Goal: Find specific page/section: Find specific page/section

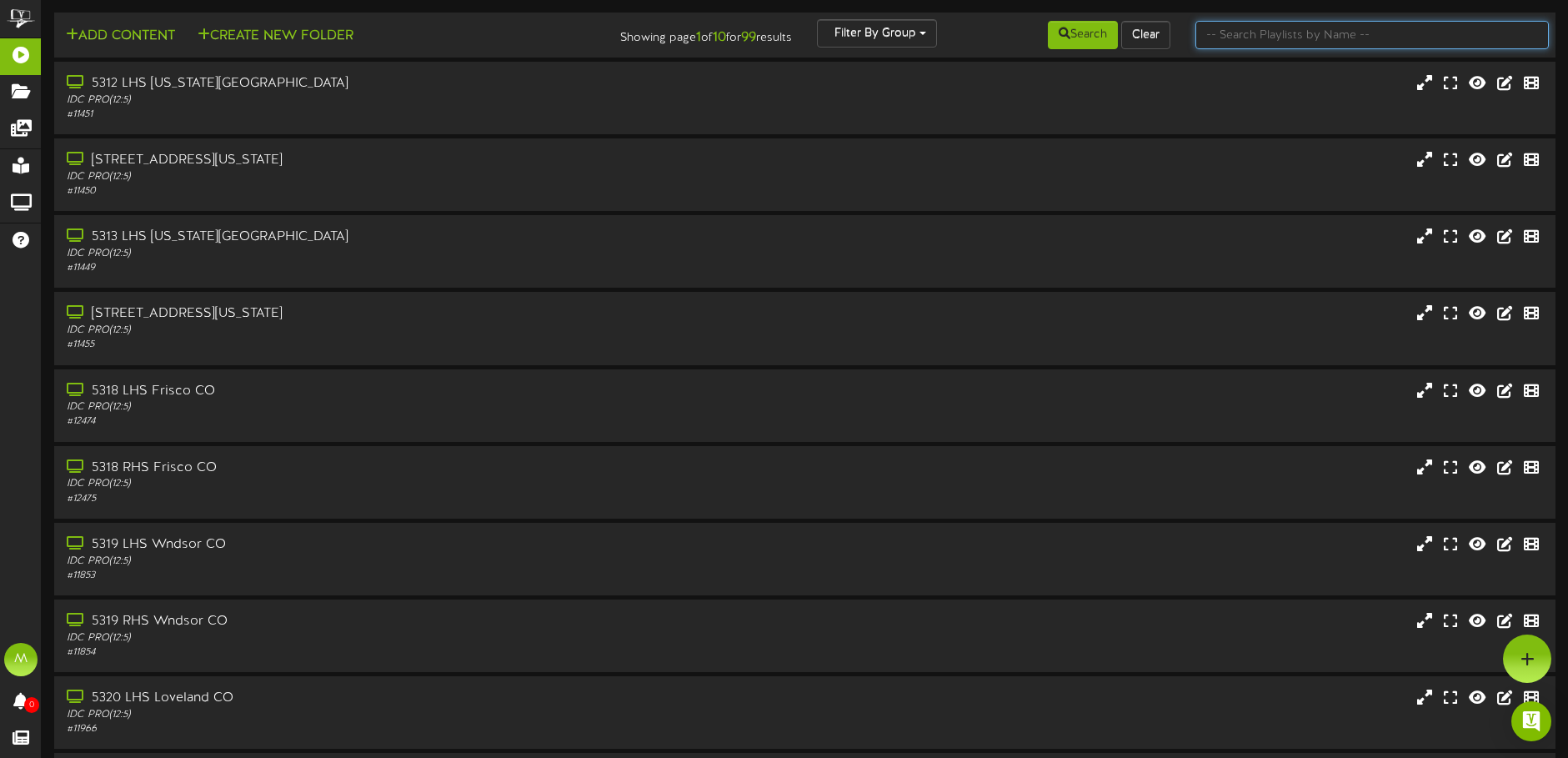
click at [1294, 42] on input "text" at bounding box center [1372, 35] width 353 height 28
type input "5323"
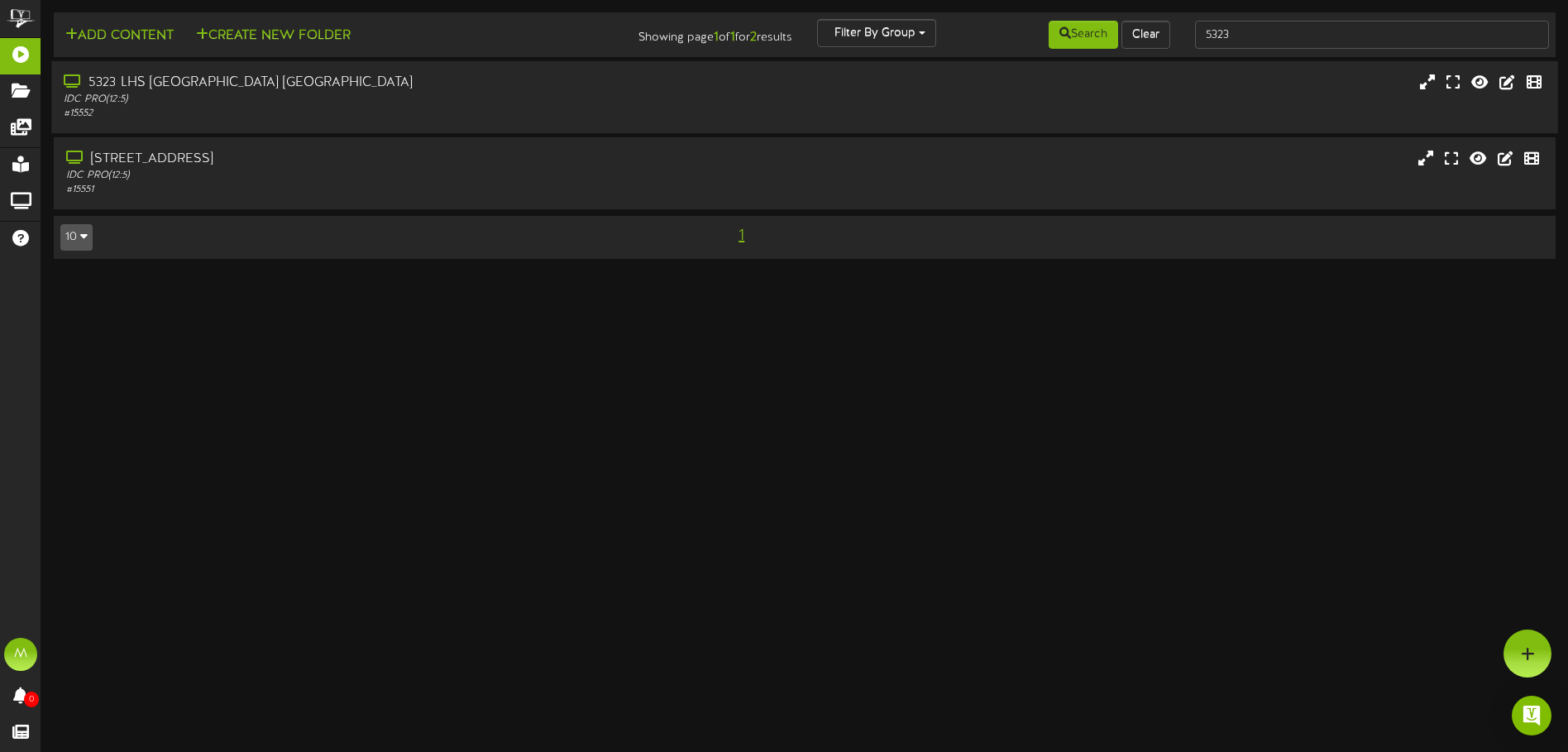
click at [146, 95] on div "IDC PRO ( 12:5 )" at bounding box center [365, 99] width 603 height 14
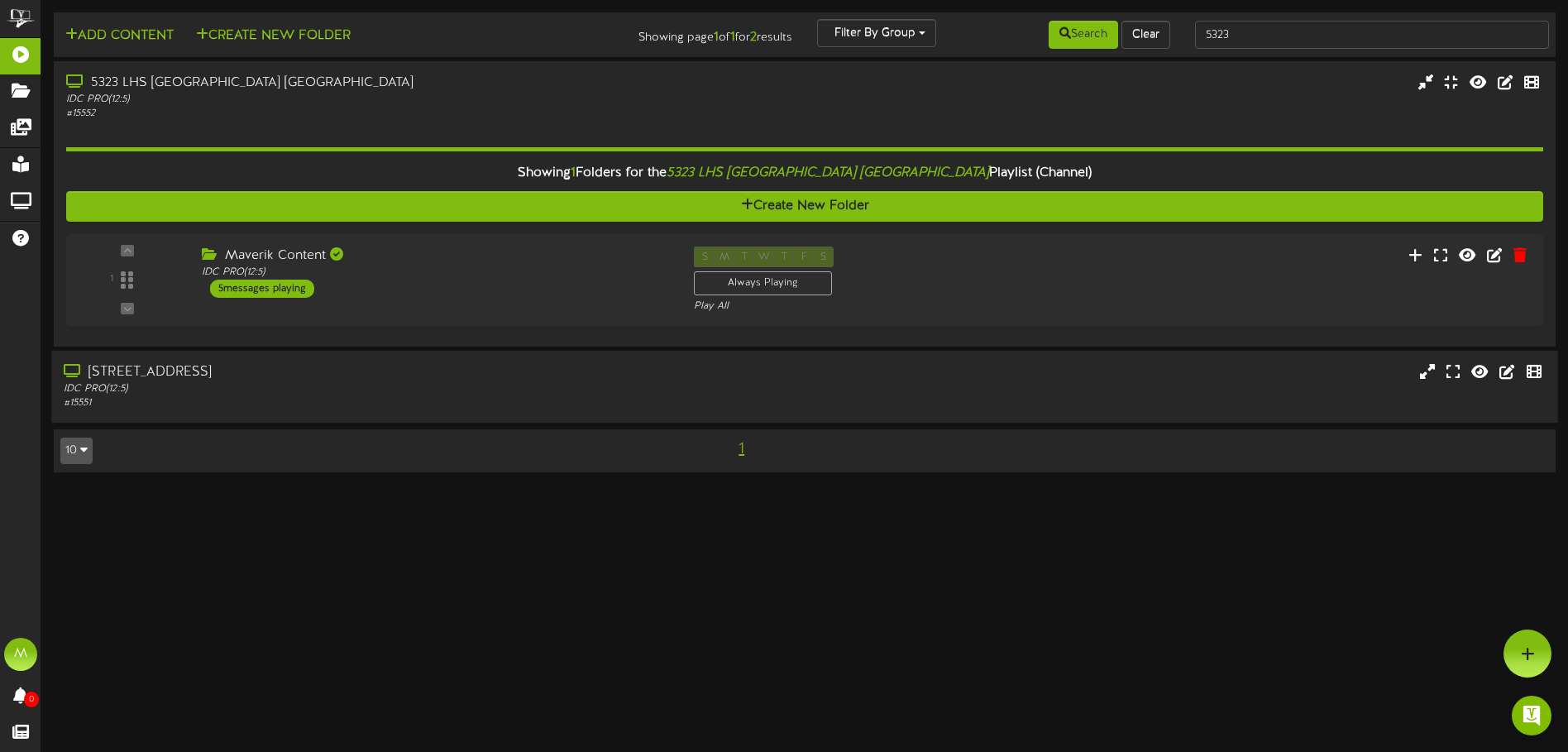
click at [291, 394] on div "IDC PRO ( 12:5 )" at bounding box center [365, 389] width 603 height 14
